Goal: Use online tool/utility: Utilize a website feature to perform a specific function

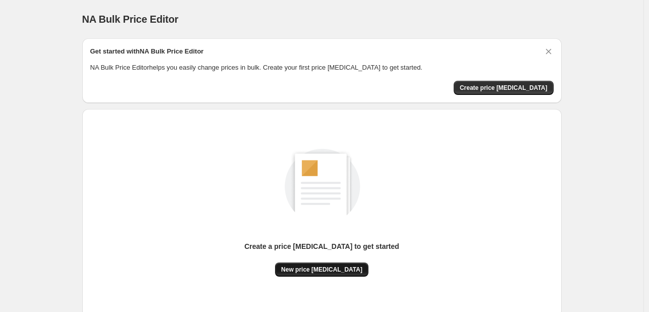
click at [331, 263] on button "New price [MEDICAL_DATA]" at bounding box center [321, 269] width 93 height 14
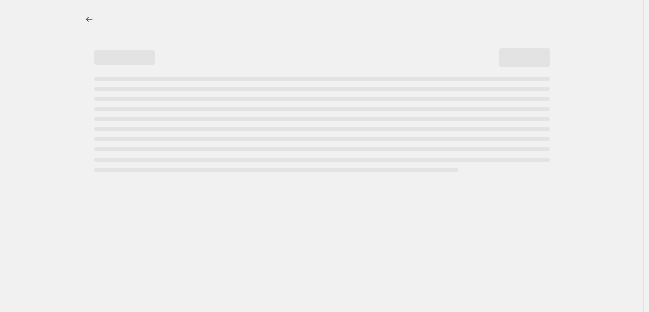
select select "percentage"
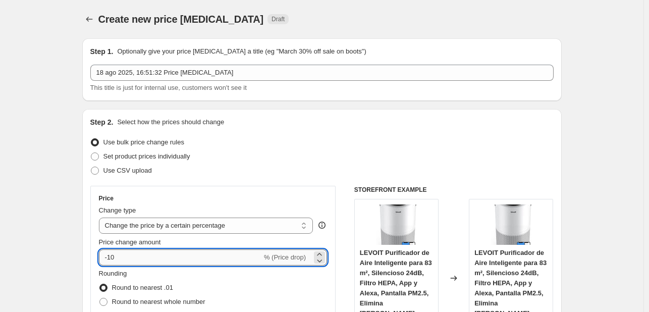
click at [181, 262] on input "-10" at bounding box center [180, 257] width 163 height 16
type input "-1"
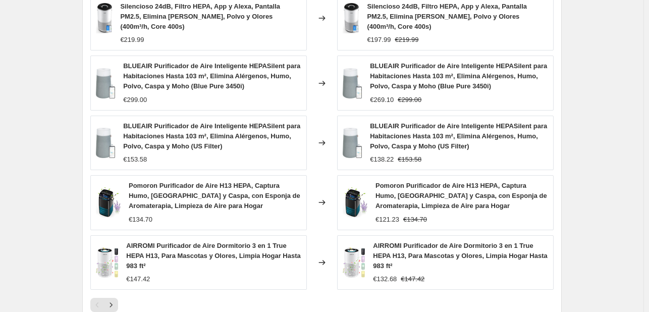
scroll to position [763, 0]
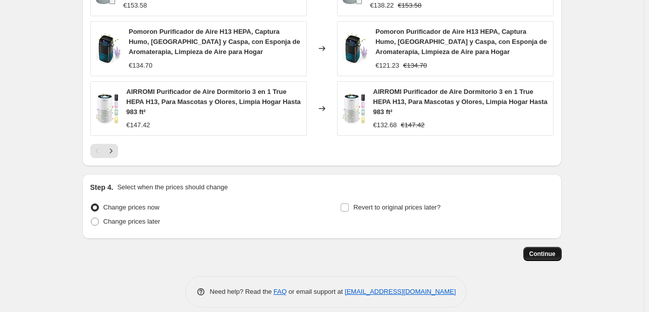
type input "-20"
click at [540, 250] on span "Continue" at bounding box center [542, 254] width 26 height 8
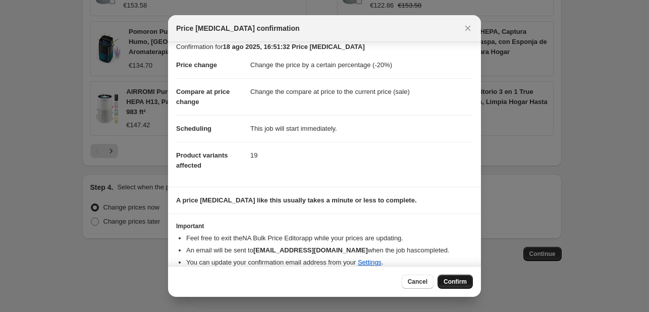
scroll to position [19, 0]
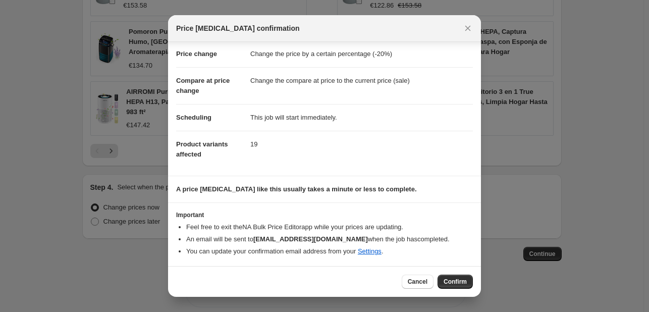
click at [458, 285] on span "Confirm" at bounding box center [455, 282] width 23 height 8
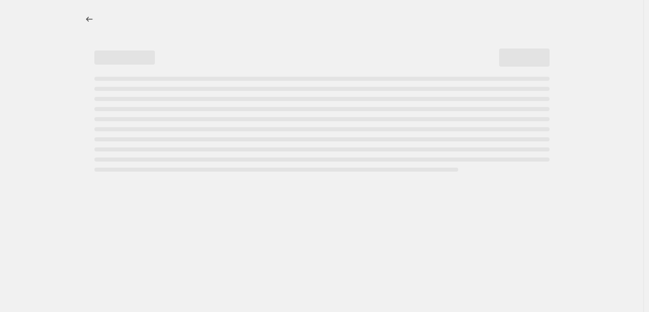
select select "percentage"
